Goal: Task Accomplishment & Management: Use online tool/utility

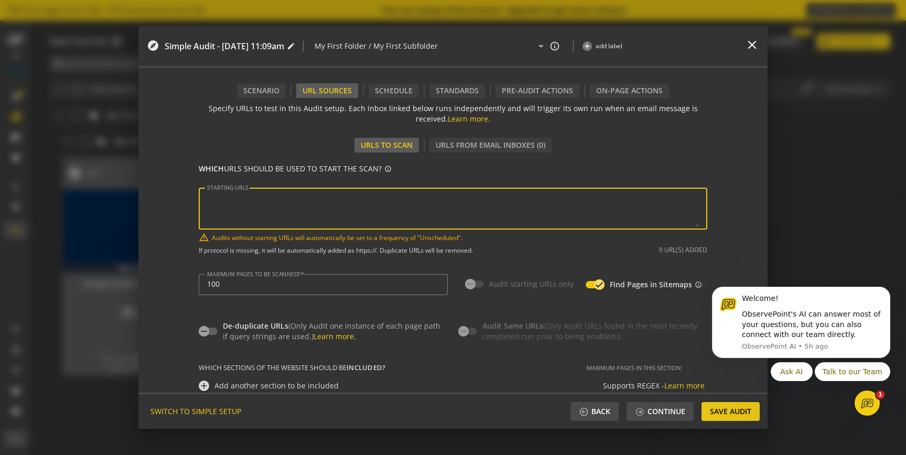
click at [275, 212] on textarea "STARTING URLS" at bounding box center [453, 208] width 492 height 37
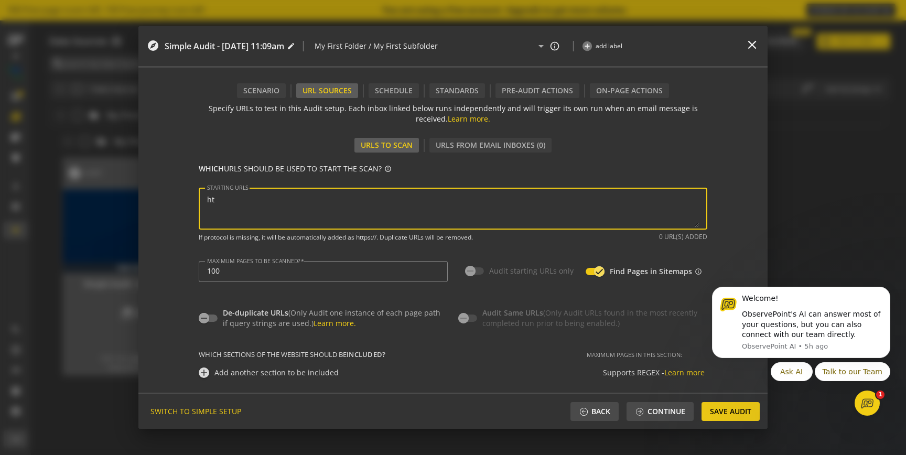
type textarea "h"
paste textarea "/log-in/"
click at [298, 199] on textarea "STARTING URLS" at bounding box center [453, 208] width 492 height 37
click at [295, 197] on textarea "STARTING URLS" at bounding box center [453, 208] width 492 height 37
drag, startPoint x: 292, startPoint y: 198, endPoint x: 203, endPoint y: 194, distance: 89.7
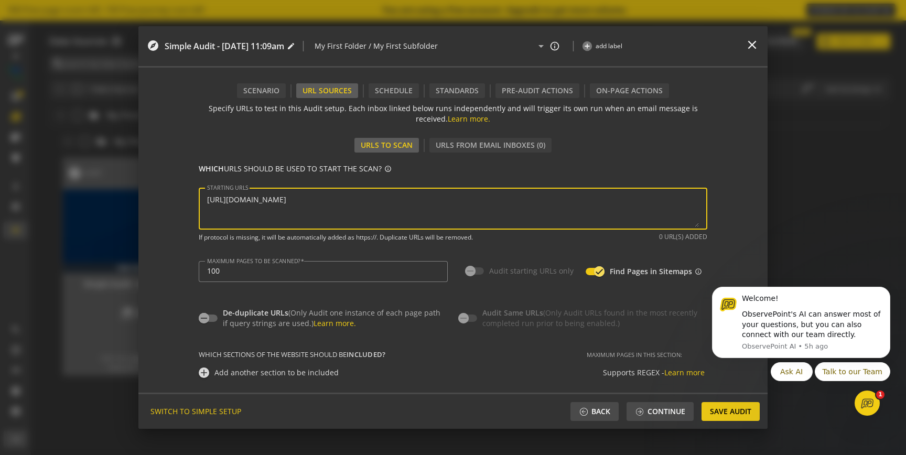
click at [203, 194] on div "STARTING URLS" at bounding box center [453, 209] width 508 height 42
click at [289, 215] on textarea "STARTING URLS" at bounding box center [453, 208] width 492 height 37
paste textarea "[URL][DOMAIN_NAME]"
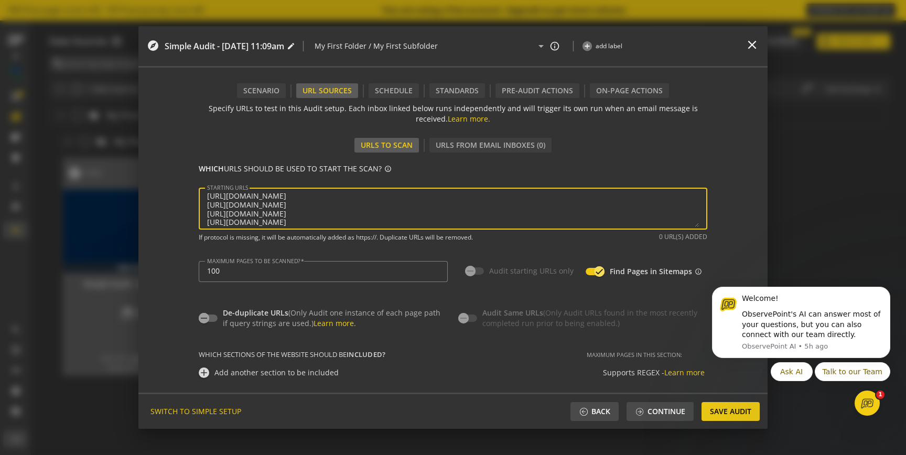
scroll to position [13, 0]
paste textarea "[URL][DOMAIN_NAME]"
click at [305, 197] on textarea "STARTING URLS" at bounding box center [453, 208] width 492 height 37
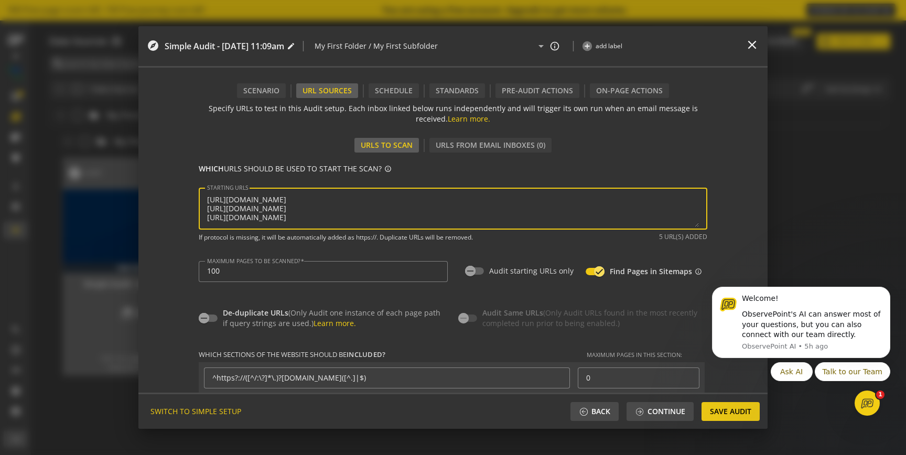
paste textarea "/hr-solutions/wo/insperity/"
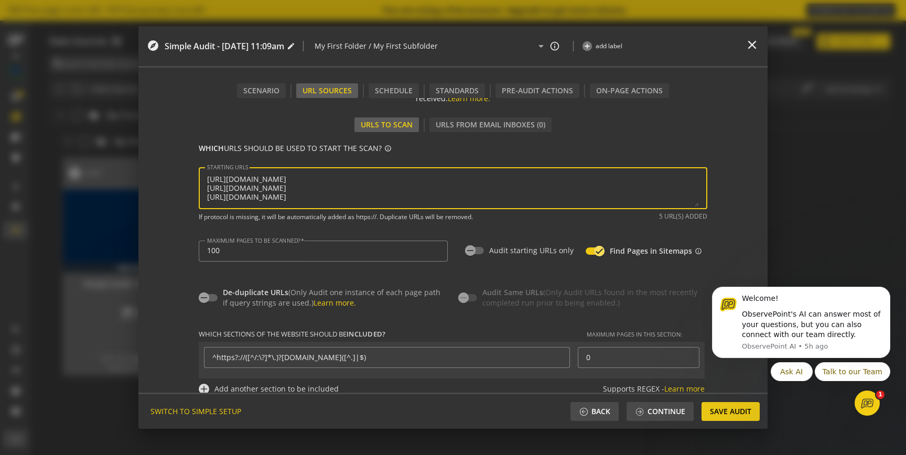
scroll to position [25, 0]
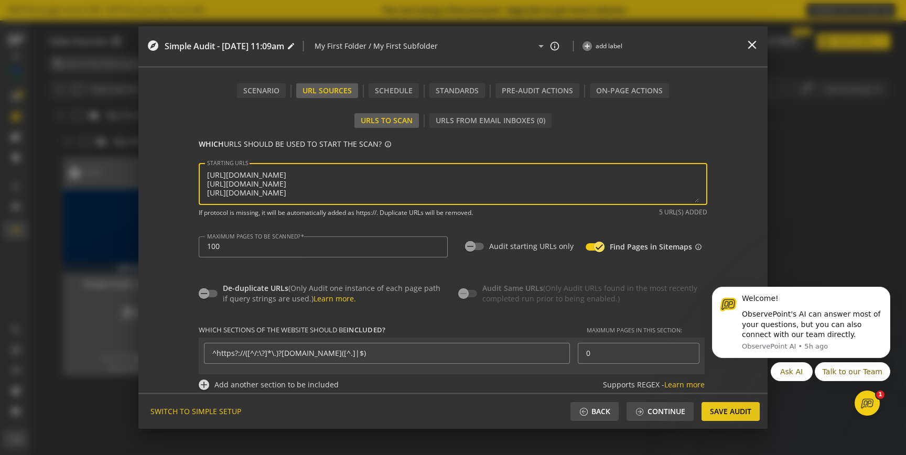
click at [306, 186] on textarea "STARTING URLS" at bounding box center [453, 184] width 492 height 37
drag, startPoint x: 298, startPoint y: 173, endPoint x: 313, endPoint y: 200, distance: 30.8
click at [313, 200] on textarea "STARTING URLS" at bounding box center [453, 184] width 492 height 37
click at [412, 192] on textarea "STARTING URLS" at bounding box center [453, 184] width 492 height 37
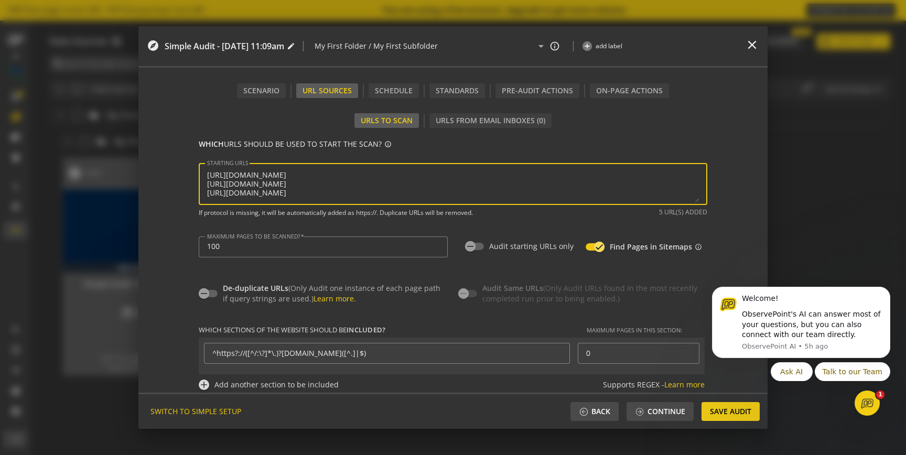
click at [320, 188] on textarea "STARTING URLS" at bounding box center [453, 184] width 492 height 37
drag, startPoint x: 294, startPoint y: 186, endPoint x: 226, endPoint y: 185, distance: 67.6
click at [226, 185] on textarea "STARTING URLS" at bounding box center [453, 184] width 492 height 37
click at [203, 186] on div "STARTING URLS" at bounding box center [453, 184] width 508 height 42
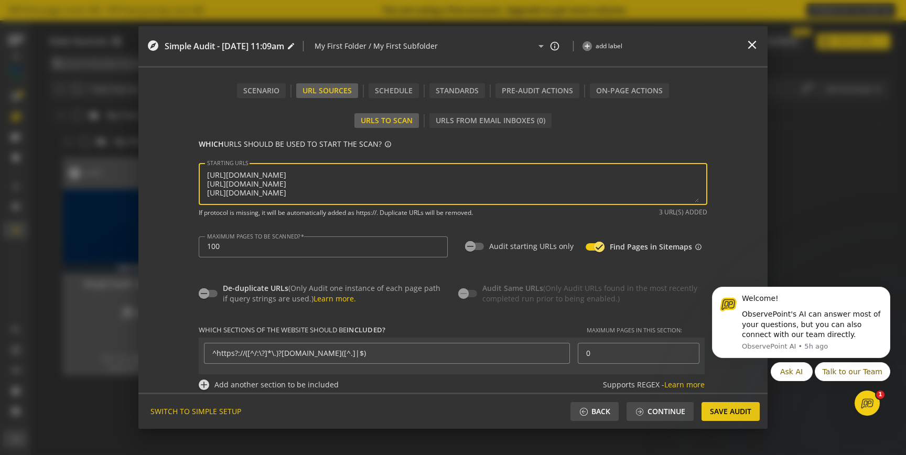
drag, startPoint x: 292, startPoint y: 182, endPoint x: 203, endPoint y: 184, distance: 89.1
click at [203, 184] on div "STARTING URLS" at bounding box center [453, 184] width 508 height 42
click at [412, 196] on textarea "STARTING URLS" at bounding box center [453, 184] width 492 height 37
paste textarea "[URL][DOMAIN_NAME]"
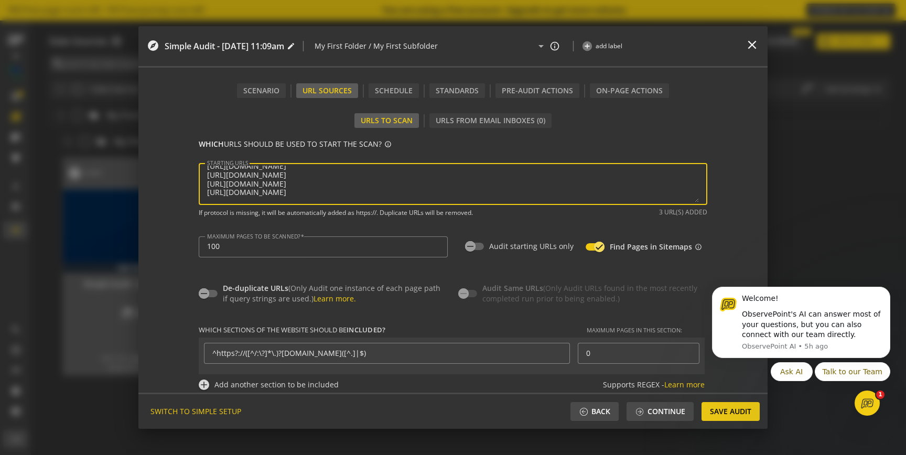
paste textarea "[URL][DOMAIN_NAME]"
click at [286, 197] on textarea "STARTING URLS" at bounding box center [453, 184] width 492 height 37
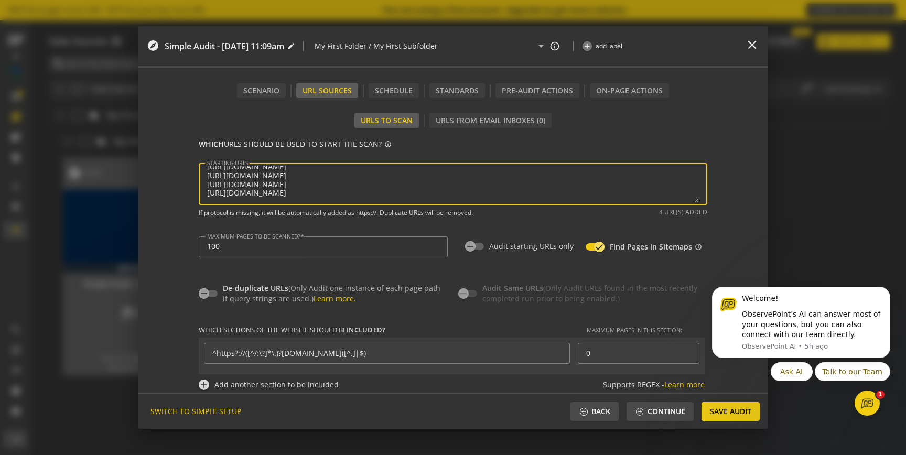
paste textarea "/resources/guide/the-ultimate-people-strategy-playbook-building-a-winning-workf…"
drag, startPoint x: 292, startPoint y: 191, endPoint x: 197, endPoint y: 192, distance: 95.4
click at [199, 192] on div "STARTING URLS" at bounding box center [453, 184] width 508 height 42
click at [622, 191] on textarea "STARTING URLS" at bounding box center [453, 184] width 492 height 37
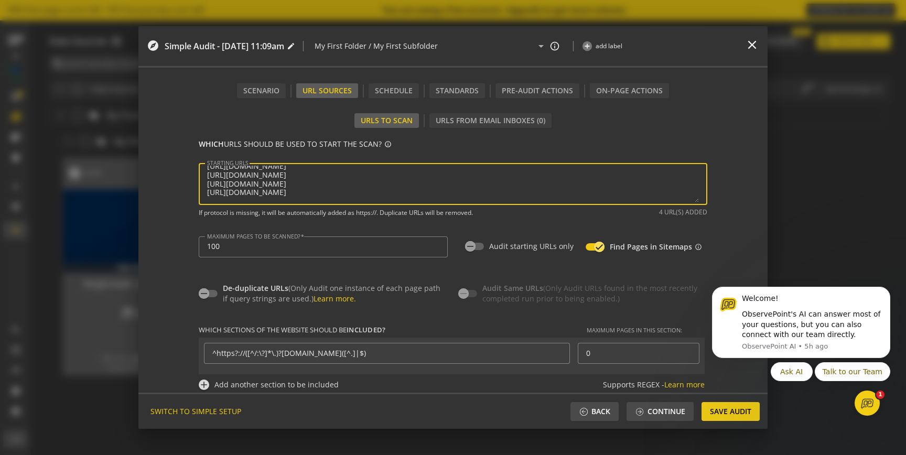
paste textarea "[URL][DOMAIN_NAME]"
click at [317, 189] on textarea "STARTING URLS" at bounding box center [453, 184] width 492 height 37
paste textarea "/hr-solutions/wo/outsourced-hr/"
click at [297, 189] on textarea "STARTING URLS" at bounding box center [453, 184] width 492 height 37
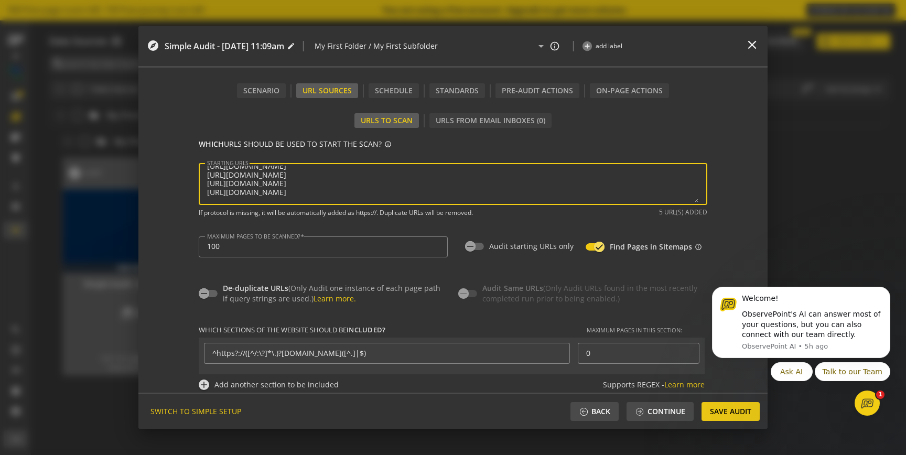
click at [436, 186] on textarea "STARTING URLS" at bounding box center [453, 184] width 492 height 37
click at [618, 181] on textarea "STARTING URLS" at bounding box center [453, 184] width 492 height 37
click at [600, 184] on textarea "STARTING URLS" at bounding box center [453, 184] width 492 height 37
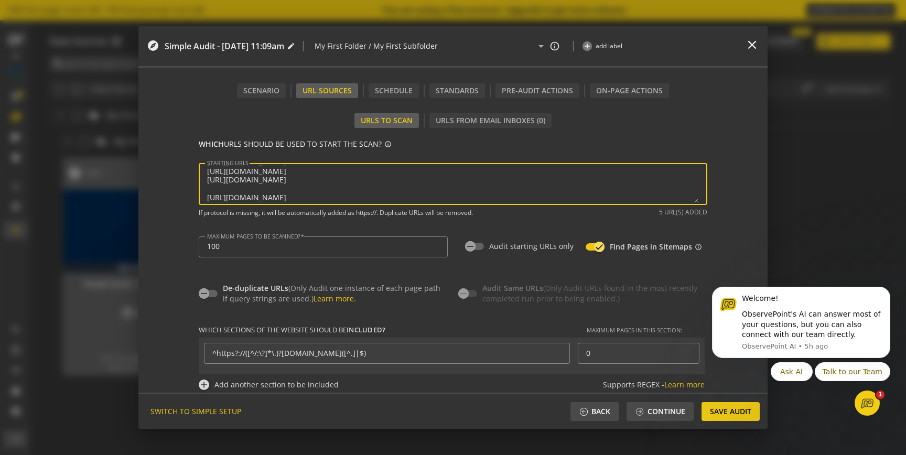
paste textarea "/tiger/"
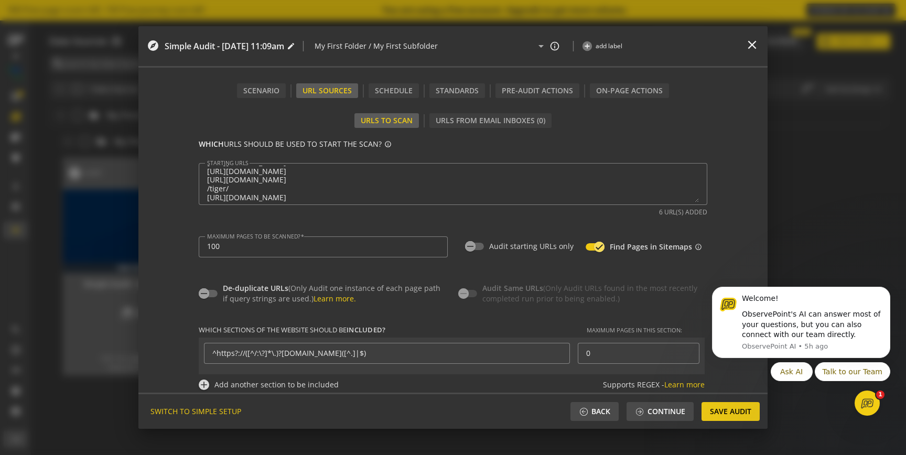
type textarea "[URL][DOMAIN_NAME] [URL][DOMAIN_NAME] [URL][DOMAIN_NAME] [URL][DOMAIN_NAME] htt…"
type input "^https?://([^/:\?]*\.)?([^.]|$)"
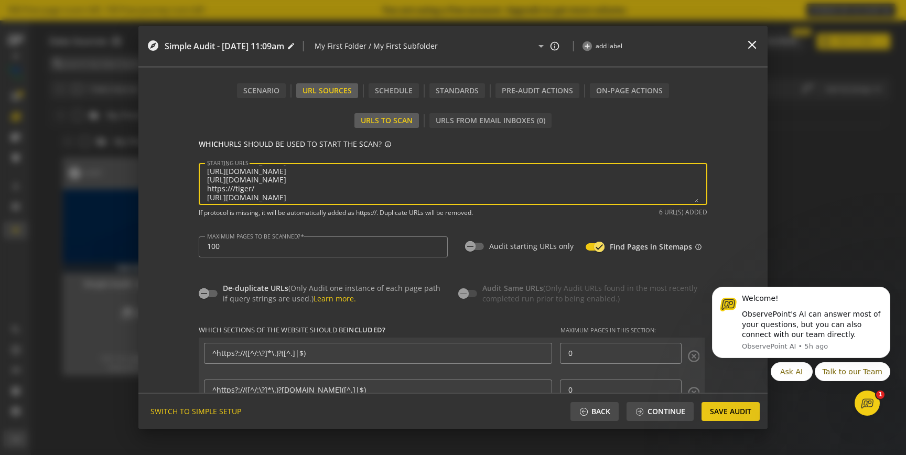
click at [602, 181] on textarea "STARTING URLS" at bounding box center [453, 184] width 492 height 37
paste textarea "/hr-solutions/east/"
drag, startPoint x: 205, startPoint y: 182, endPoint x: 293, endPoint y: 183, distance: 88.1
click at [293, 183] on textarea "STARTING URLS" at bounding box center [453, 184] width 492 height 37
type textarea "[URL][DOMAIN_NAME] [URL][DOMAIN_NAME] [URL][DOMAIN_NAME] [URL][DOMAIN_NAME] htt…"
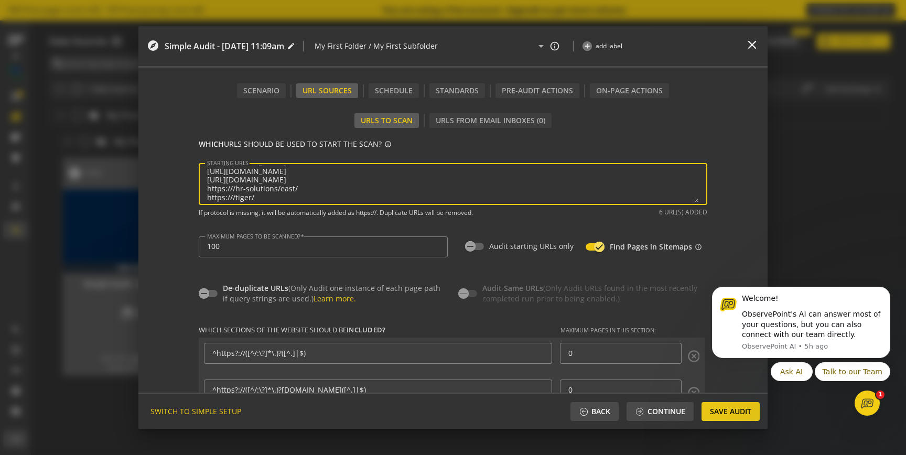
click at [203, 189] on div "STARTING URLS" at bounding box center [453, 184] width 508 height 42
type input "^https?://([^/:\?]*\.)?[DOMAIN_NAME]([^.]|$)"
type input "^https?://([^/:\?]*\.)?([^.]|$)"
drag, startPoint x: 227, startPoint y: 188, endPoint x: 178, endPoint y: 185, distance: 49.3
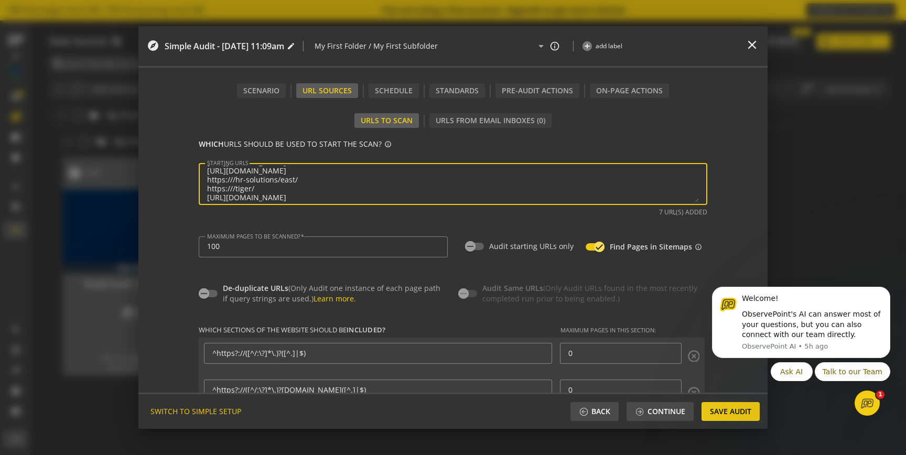
click at [178, 185] on form "Use an Audit to run a repeatable test across a website to validate proper imple…" at bounding box center [452, 245] width 629 height 295
paste textarea "[DOMAIN_NAME][URL]"
click at [288, 193] on textarea "STARTING URLS" at bounding box center [453, 184] width 492 height 37
drag, startPoint x: 232, startPoint y: 174, endPoint x: 199, endPoint y: 173, distance: 32.5
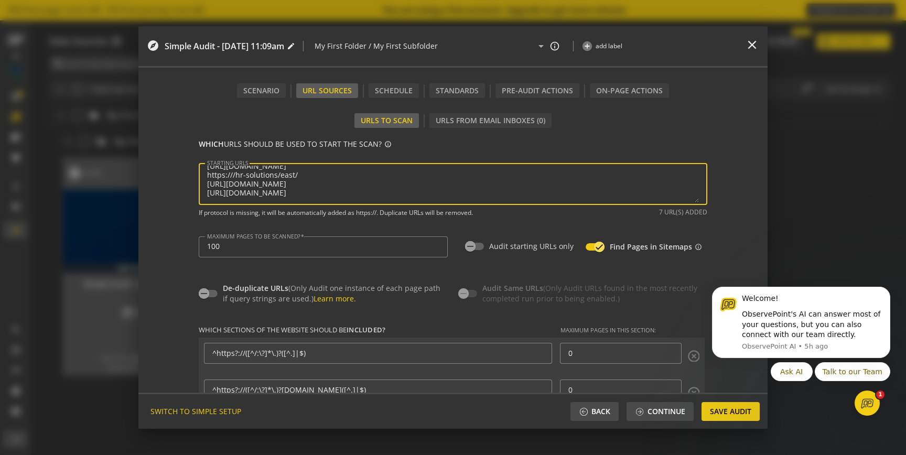
click at [199, 173] on div "STARTING URLS" at bounding box center [453, 184] width 508 height 42
paste textarea "[DOMAIN_NAME]"
click at [371, 183] on textarea "STARTING URLS" at bounding box center [453, 184] width 492 height 37
type textarea "[URL][DOMAIN_NAME] [URL][DOMAIN_NAME] [URL][DOMAIN_NAME] [URL][DOMAIN_NAME] [UR…"
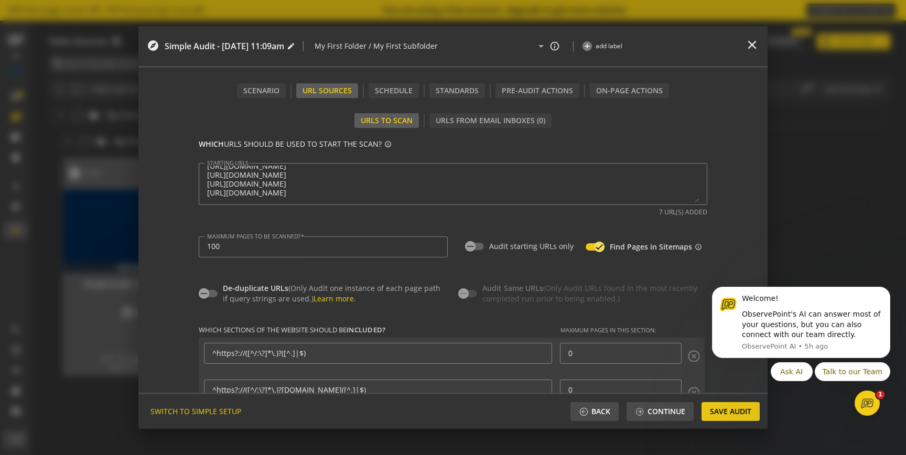
type input "^https?://([^/:\?]*\.)?[DOMAIN_NAME]([^.]|$)"
type input "^https?://([^/:\?]*\.)?([^.]|$)"
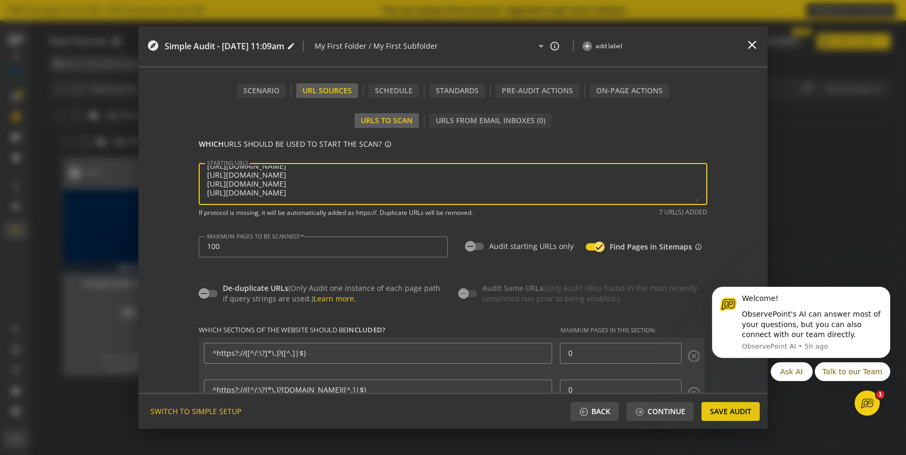
click at [433, 194] on textarea "STARTING URLS" at bounding box center [453, 184] width 492 height 37
paste textarea "/hr-solutions/wo/hr-providers/"
drag, startPoint x: 294, startPoint y: 188, endPoint x: 205, endPoint y: 187, distance: 89.1
click at [207, 187] on textarea "STARTING URLS" at bounding box center [453, 184] width 492 height 37
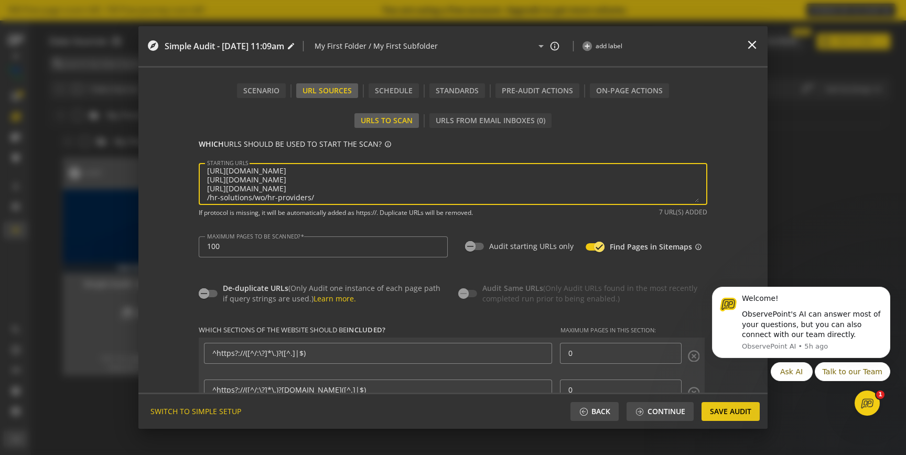
type textarea "[URL][DOMAIN_NAME] [URL][DOMAIN_NAME] [URL][DOMAIN_NAME] [URL][DOMAIN_NAME] [UR…"
type input "^https?://([^/:\?]*\.)?[DOMAIN_NAME]([^.]|$)"
type input "^https?://([^/:\?]*\.)?([^.]|$)"
click at [203, 198] on div "STARTING URLS" at bounding box center [453, 184] width 508 height 42
drag, startPoint x: 229, startPoint y: 196, endPoint x: 187, endPoint y: 196, distance: 41.4
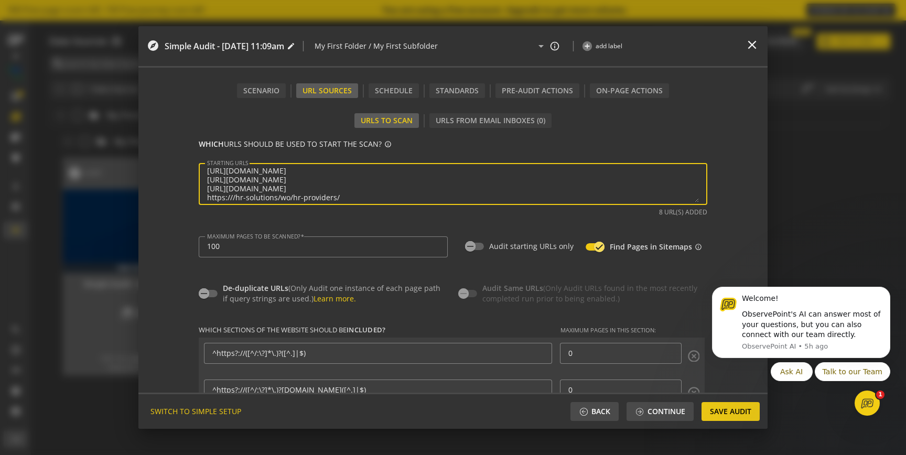
click at [187, 196] on form "Use an Audit to run a repeatable test across a website to validate proper imple…" at bounding box center [452, 245] width 629 height 295
paste textarea "[DOMAIN_NAME]"
click at [425, 194] on textarea "STARTING URLS" at bounding box center [453, 184] width 492 height 37
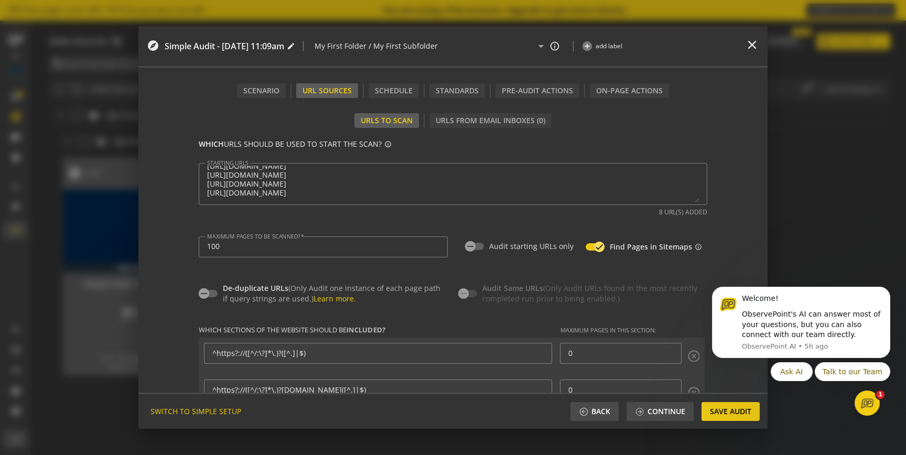
type textarea "[URL][DOMAIN_NAME] [URL][DOMAIN_NAME] [URL][DOMAIN_NAME] [URL][DOMAIN_NAME] [UR…"
type input "^https?://([^/:\?]*\.)?[DOMAIN_NAME]([^.]|$)"
type input "^https?://([^/:\?]*\.)?([^.]|$)"
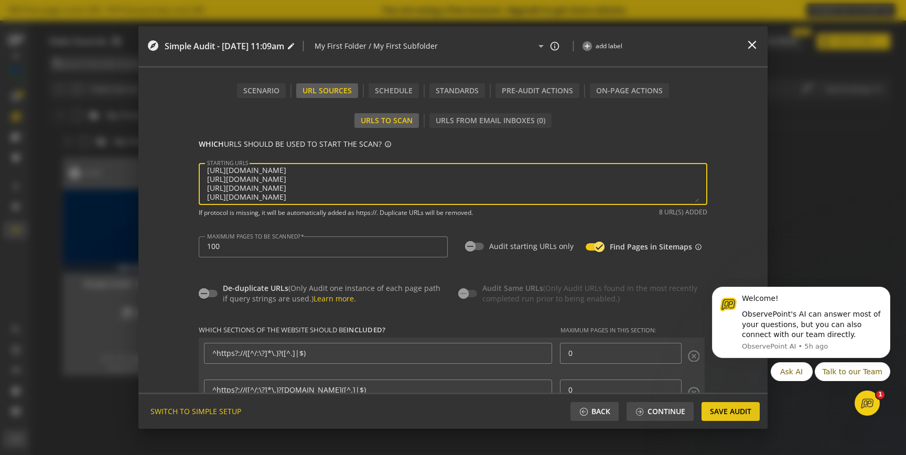
scroll to position [30, 0]
click at [288, 175] on textarea "STARTING URLS" at bounding box center [453, 184] width 492 height 37
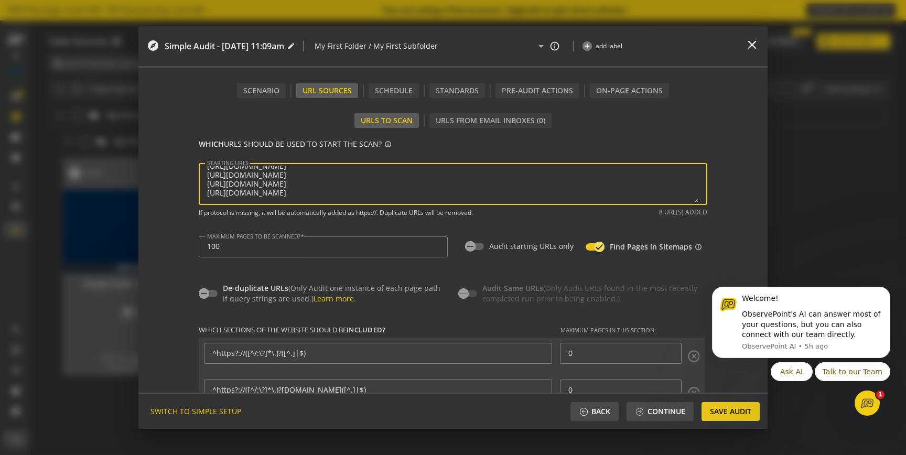
click at [428, 196] on textarea "STARTING URLS" at bounding box center [453, 184] width 492 height 37
paste textarea "[URL][DOMAIN_NAME]"
click at [343, 187] on textarea "STARTING URLS" at bounding box center [453, 184] width 492 height 37
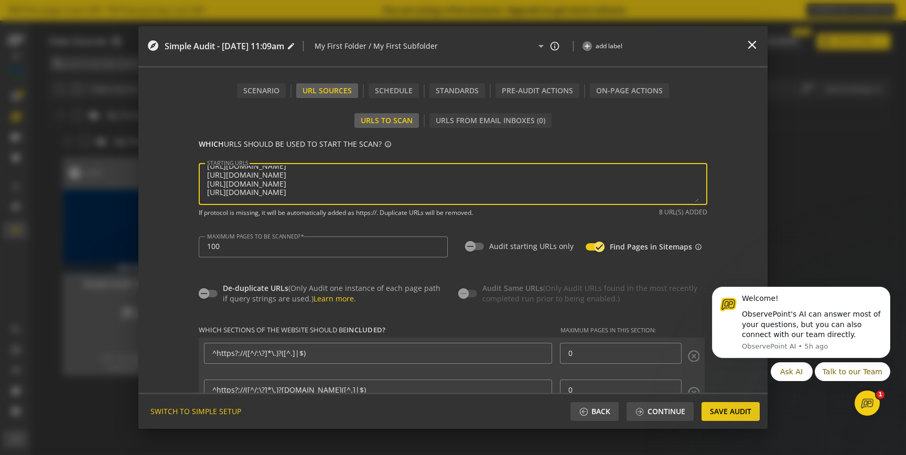
click at [370, 188] on textarea "STARTING URLS" at bounding box center [453, 184] width 492 height 37
drag, startPoint x: 295, startPoint y: 188, endPoint x: 195, endPoint y: 189, distance: 100.1
click at [195, 189] on op-url-sources "Specify URLs to test in this Audit setup. Each inbox linked below runs independ…" at bounding box center [453, 220] width 524 height 295
click at [403, 190] on textarea "STARTING URLS" at bounding box center [453, 184] width 492 height 37
paste textarea "[URL][DOMAIN_NAME]"
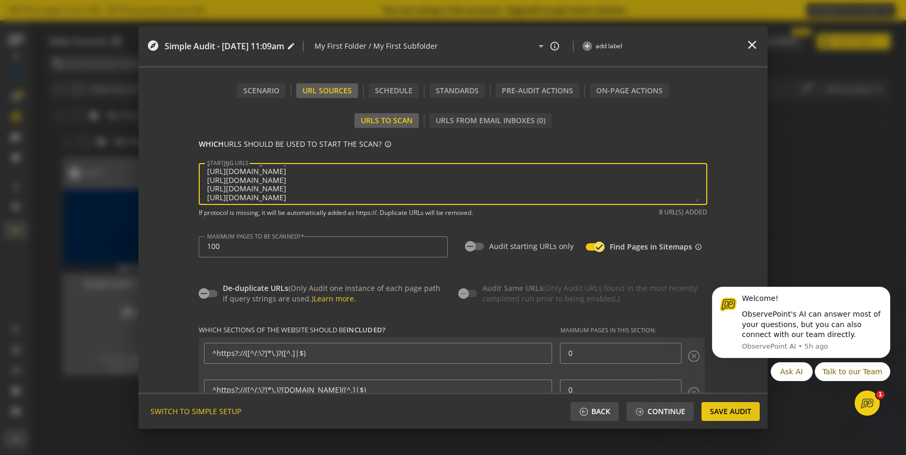
type textarea "[URL][DOMAIN_NAME] [URL][DOMAIN_NAME] [URL][DOMAIN_NAME] [URL][DOMAIN_NAME] [UR…"
type input "^https?://([^/:\?]*\.)?[DOMAIN_NAME]([^.]|$)"
type input "^https?://([^/:\?]*\.)?([^.]|$)"
click at [626, 214] on div "If protocol is missing, it will be automatically added as https://. Duplicate U…" at bounding box center [453, 212] width 508 height 10
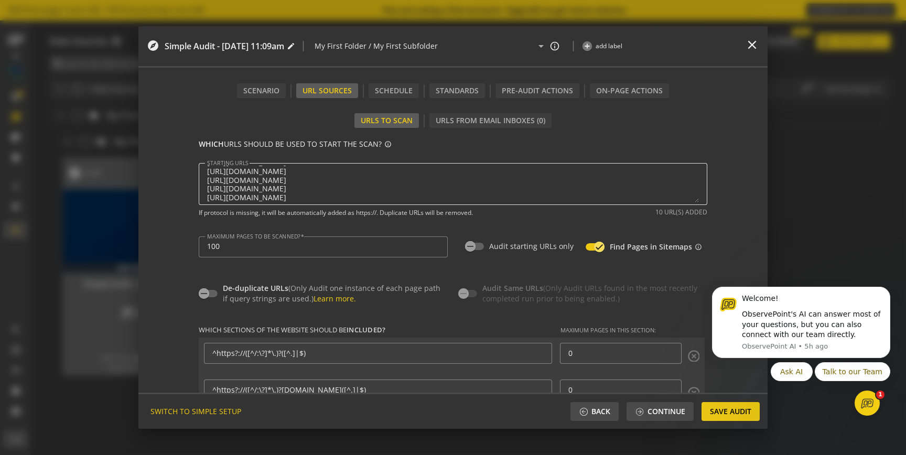
click at [459, 181] on textarea "STARTING URLS" at bounding box center [453, 184] width 492 height 37
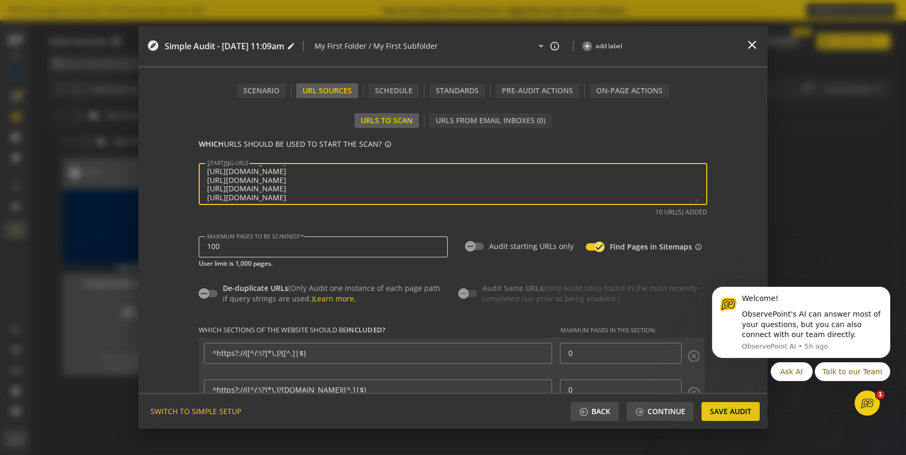
type input "^https?://([^/:\?]*\.)?[DOMAIN_NAME]([^.]|$)"
type input "^https?://([^/:\?]*\.)?([^.]|$)"
click at [277, 249] on input "100" at bounding box center [323, 246] width 232 height 9
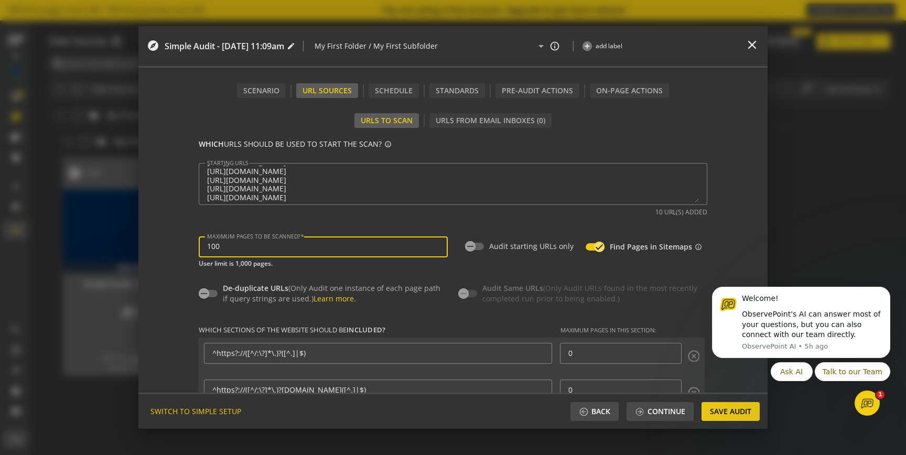
click at [277, 249] on input "100" at bounding box center [323, 246] width 232 height 9
type input "10"
click at [183, 225] on form "Use an Audit to run a repeatable test across a website to validate proper imple…" at bounding box center [452, 245] width 629 height 295
click at [599, 248] on icon "button" at bounding box center [598, 246] width 9 height 9
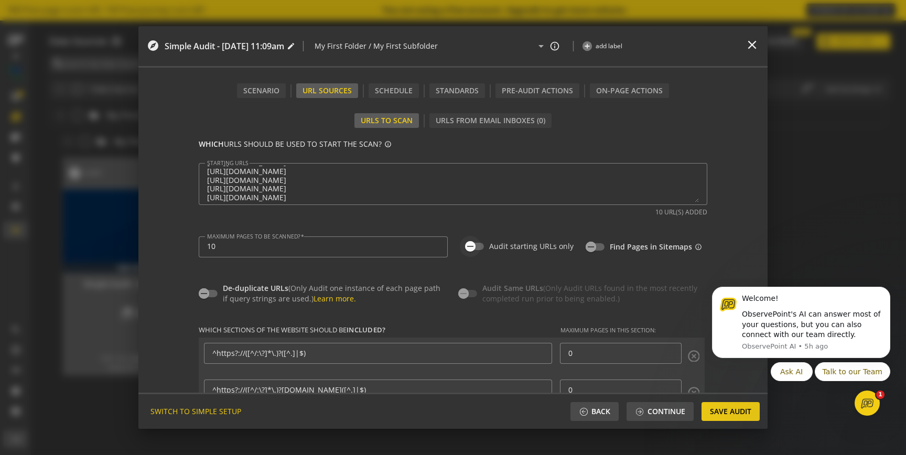
click at [471, 246] on icon "button" at bounding box center [469, 246] width 9 height 9
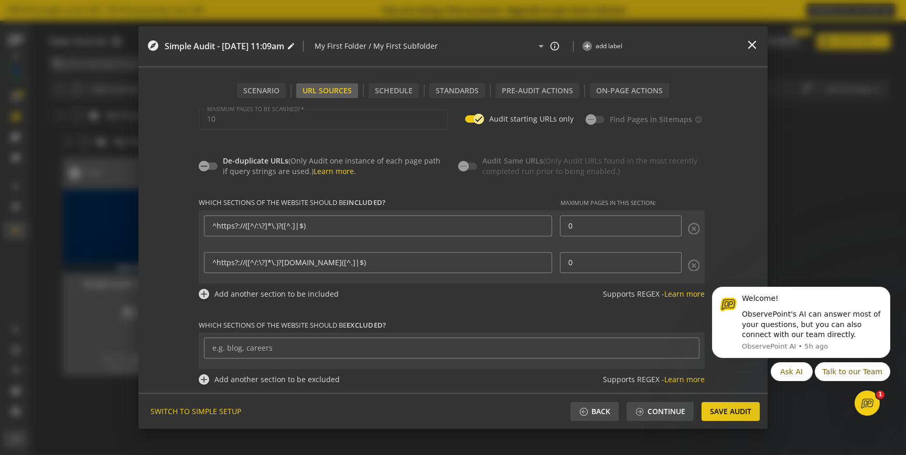
scroll to position [155, 0]
click at [886, 290] on icon "Dismiss notification" at bounding box center [887, 290] width 4 height 4
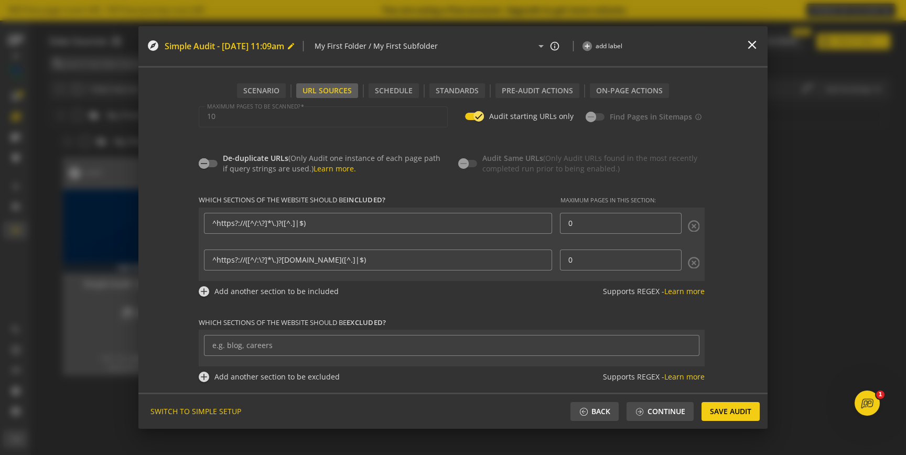
click at [295, 45] on mat-icon "edit" at bounding box center [291, 46] width 8 height 8
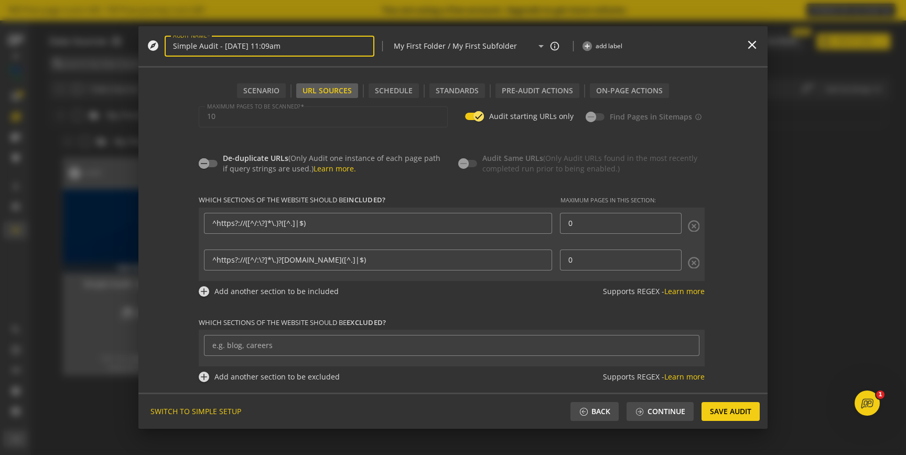
click at [324, 46] on input "Simple Audit - [DATE] 11:09am" at bounding box center [269, 46] width 193 height 9
drag, startPoint x: 177, startPoint y: 45, endPoint x: 161, endPoint y: 45, distance: 15.7
click at [161, 45] on div "explore AUDIT NAME Most visited | My First Folder / My First Subfolder arrow_dr…" at bounding box center [440, 45] width 586 height 29
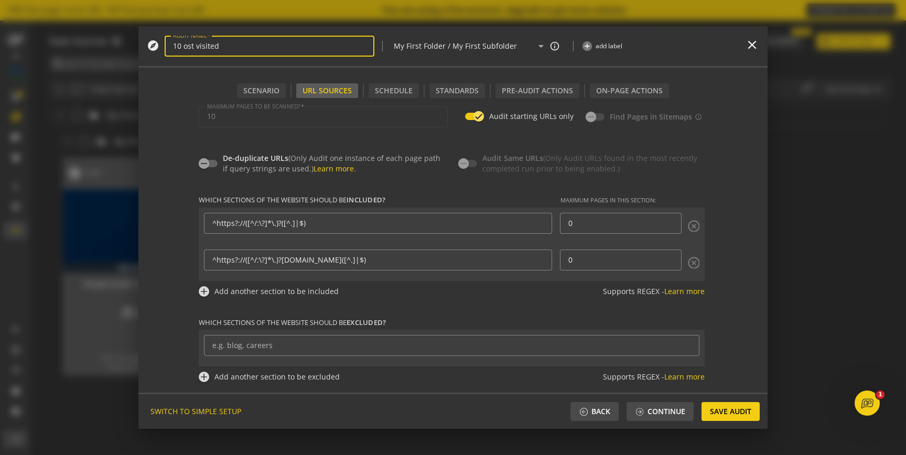
type input "10 most visited"
click at [713, 411] on span "Save Audit" at bounding box center [730, 411] width 41 height 19
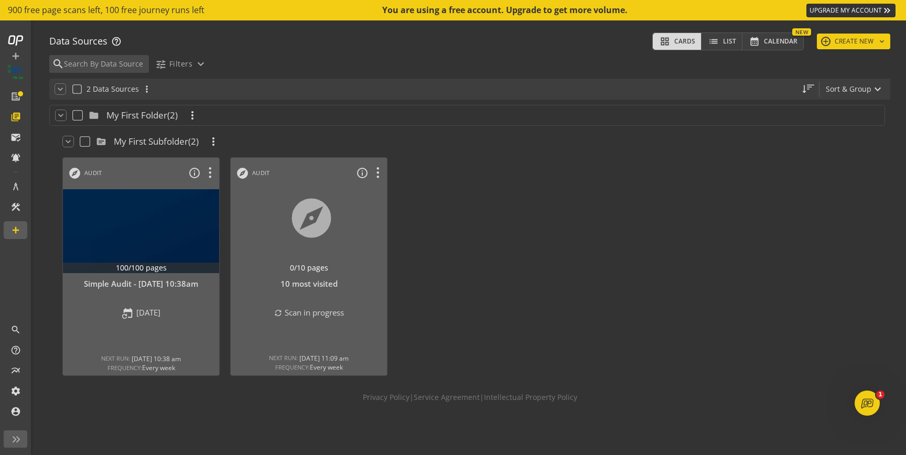
click at [617, 23] on div "Data Sources help_outline grid_view Cards list List calendar_month Calendar New…" at bounding box center [470, 237] width 872 height 435
click at [314, 194] on div at bounding box center [309, 231] width 164 height 88
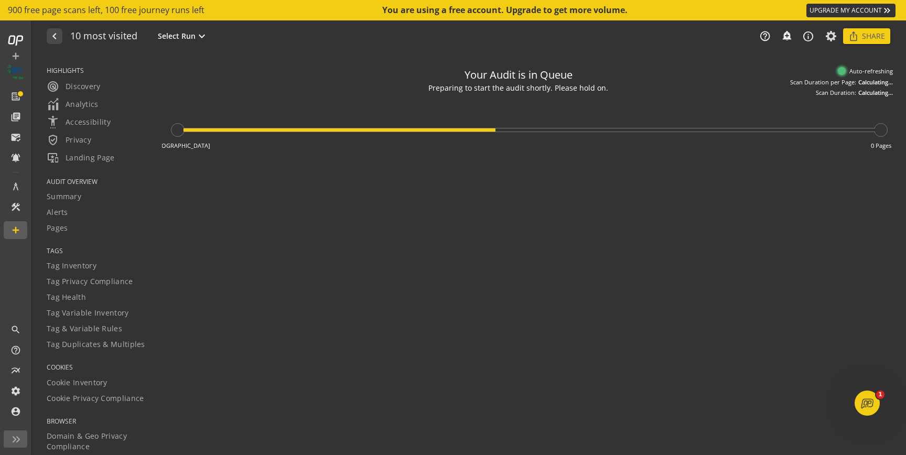
type textarea "Notes can include: -a description of what this audit is validating -changes in …"
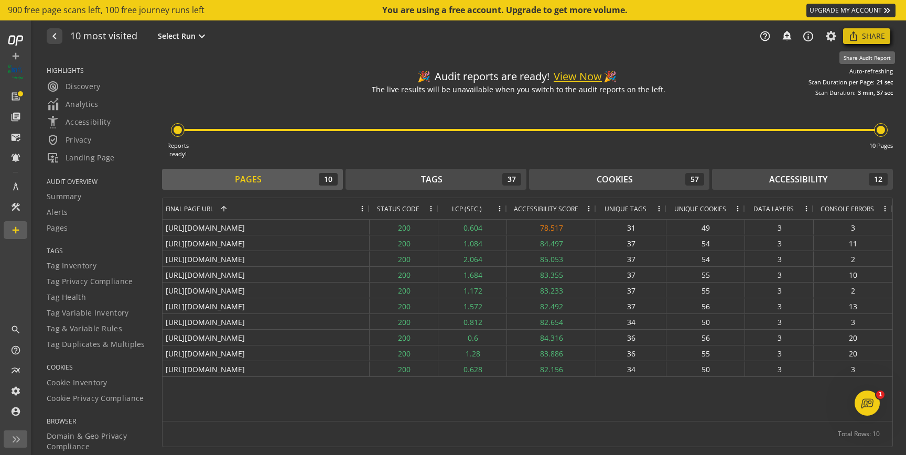
click at [851, 34] on mat-icon "ios_share" at bounding box center [853, 36] width 10 height 10
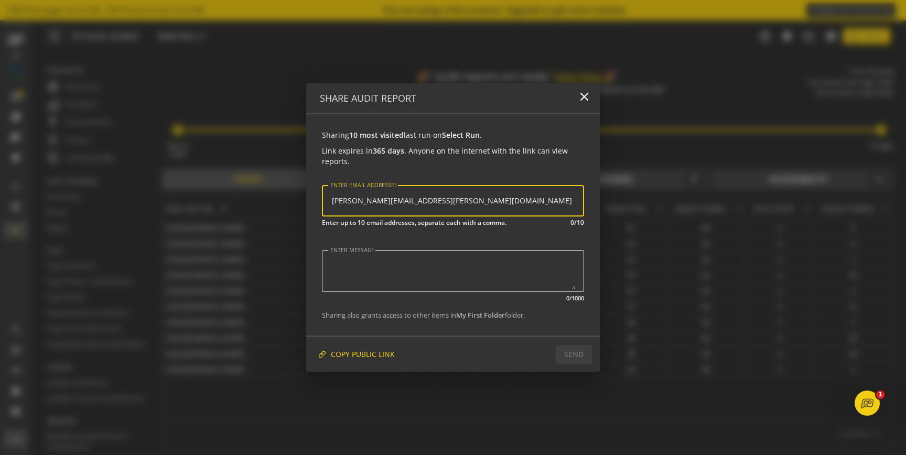
type input "[PERSON_NAME][EMAIL_ADDRESS][PERSON_NAME][DOMAIN_NAME]"
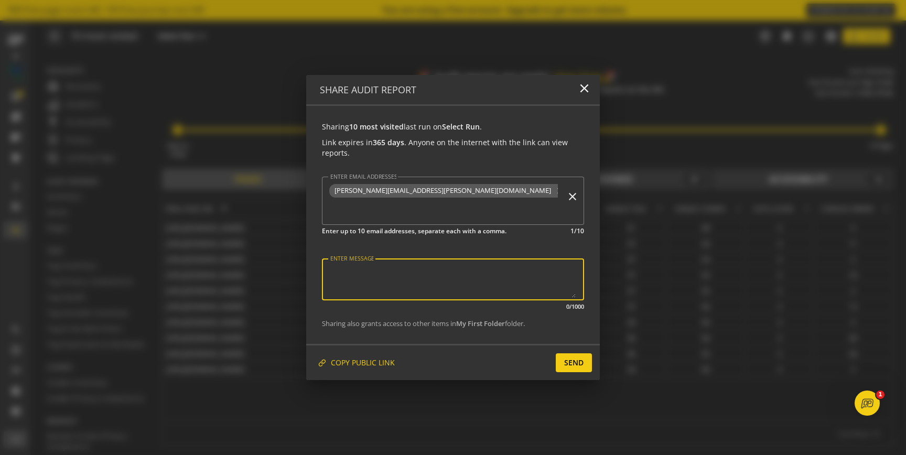
click at [356, 273] on textarea "ENTER MESSAGE" at bounding box center [452, 279] width 245 height 37
type textarea "Option for MLT"
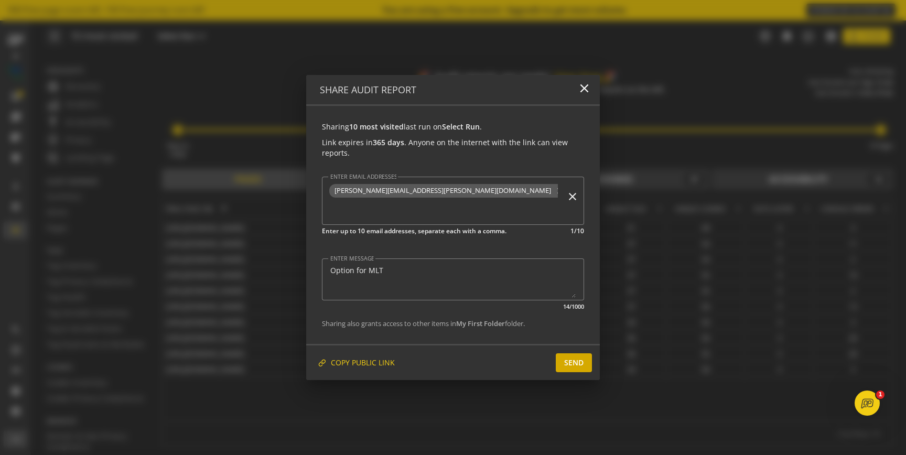
click at [563, 356] on span at bounding box center [574, 362] width 36 height 25
